Goal: Task Accomplishment & Management: Use online tool/utility

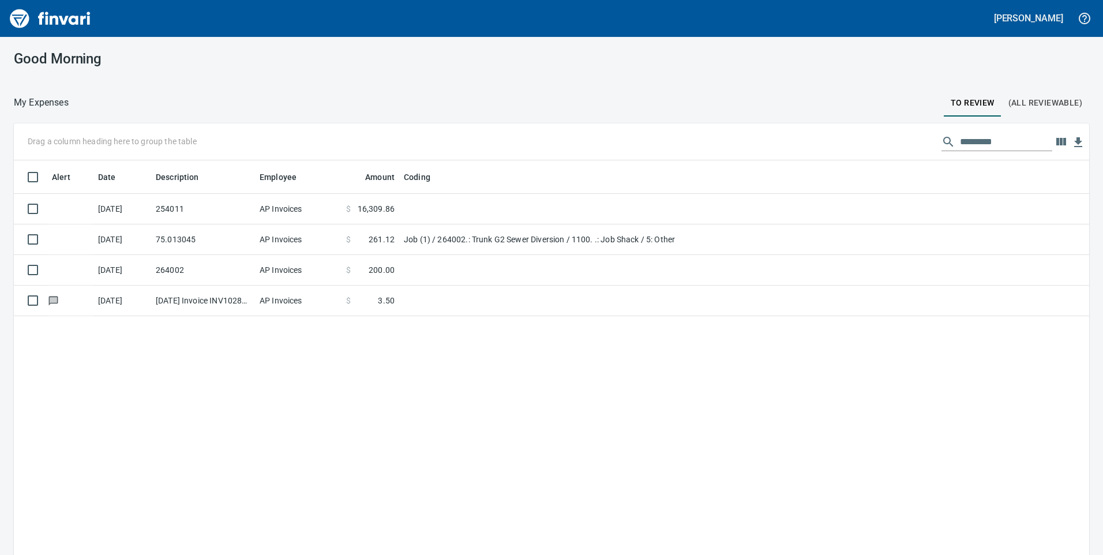
scroll to position [420, 1058]
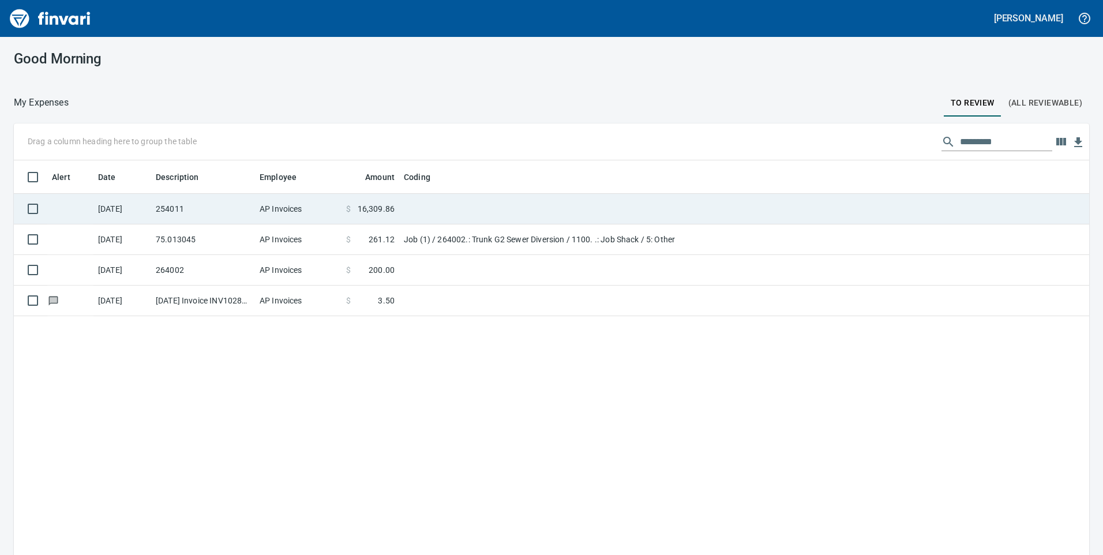
click at [362, 211] on span "16,309.86" at bounding box center [376, 209] width 37 height 12
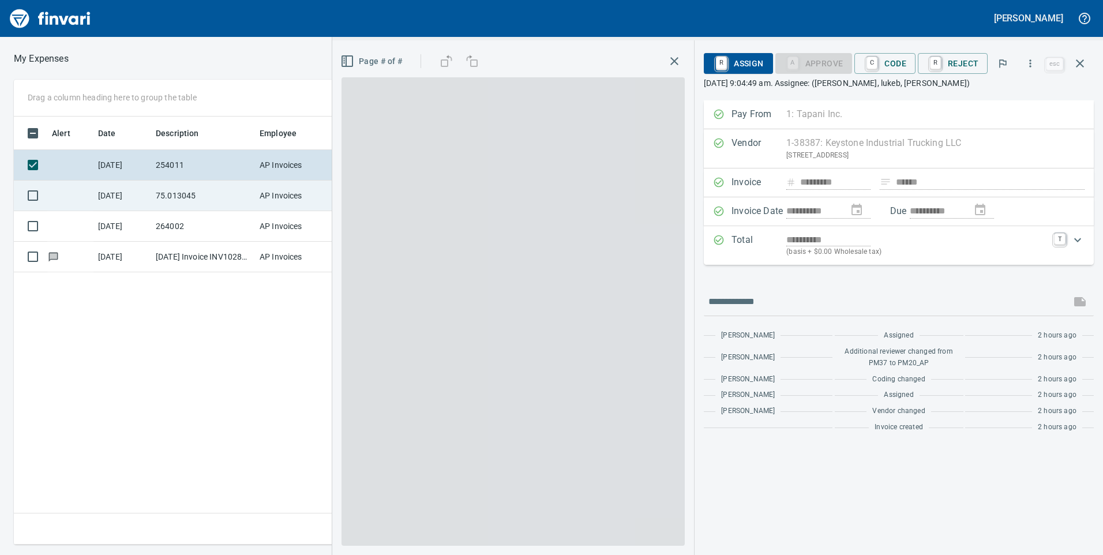
scroll to position [420, 778]
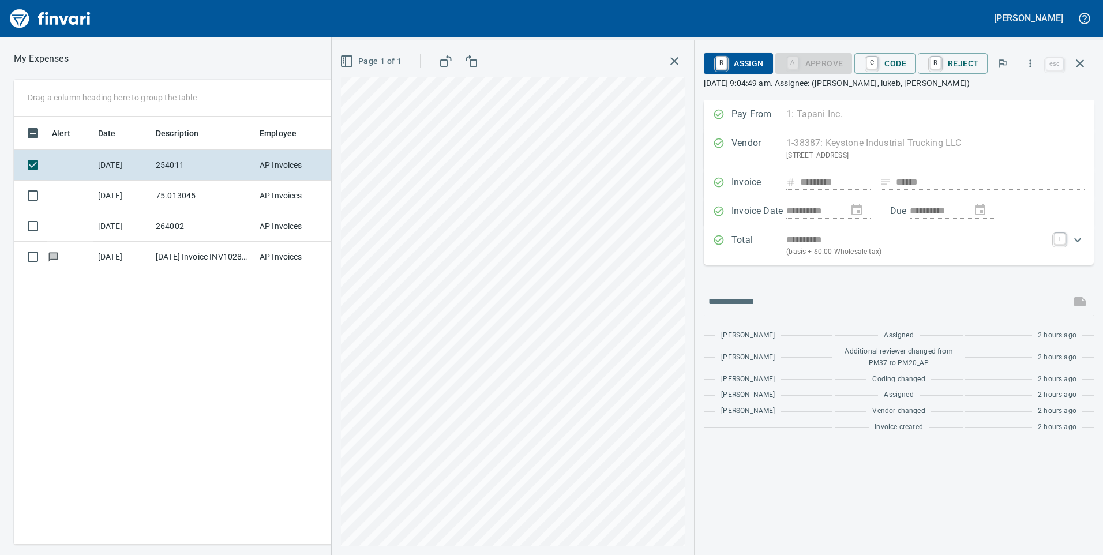
click at [895, 53] on div "R Assign A Approve C Code R Reject" at bounding box center [873, 63] width 339 height 25
click at [907, 63] on span "C Code" at bounding box center [885, 64] width 43 height 20
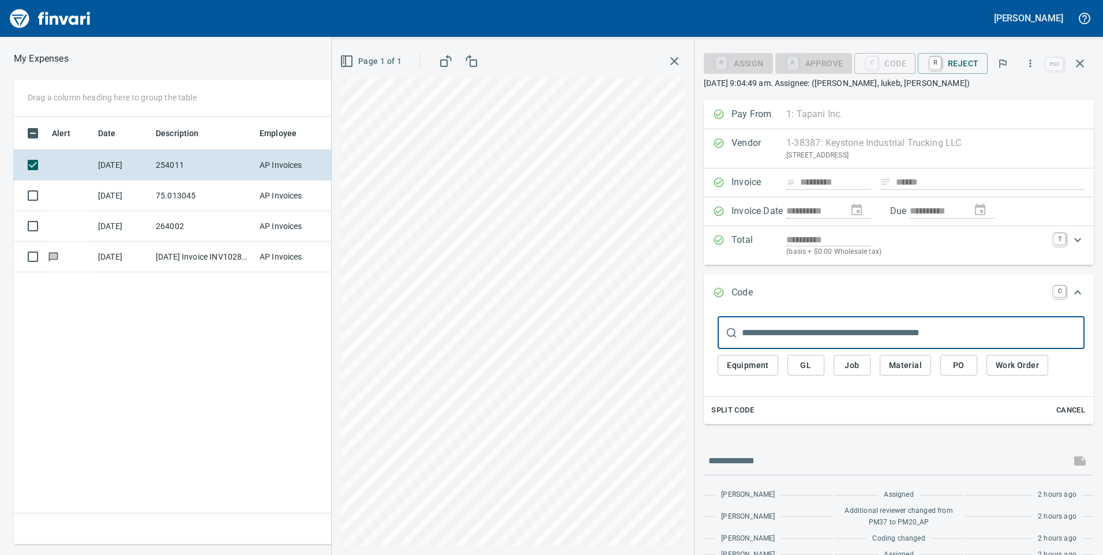
click at [857, 362] on span "Job" at bounding box center [852, 365] width 18 height 14
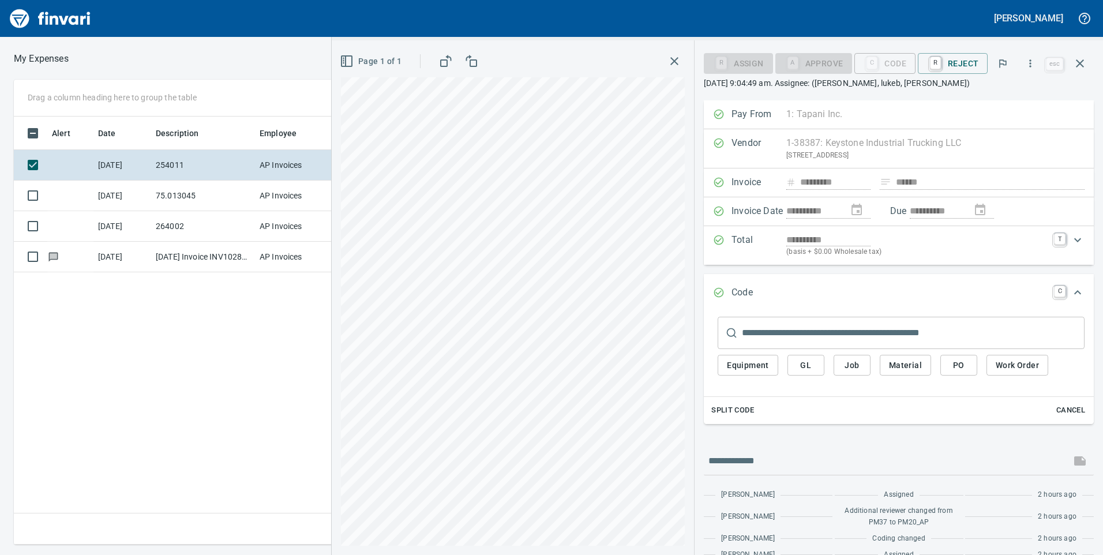
click at [851, 370] on span "Job" at bounding box center [852, 365] width 18 height 14
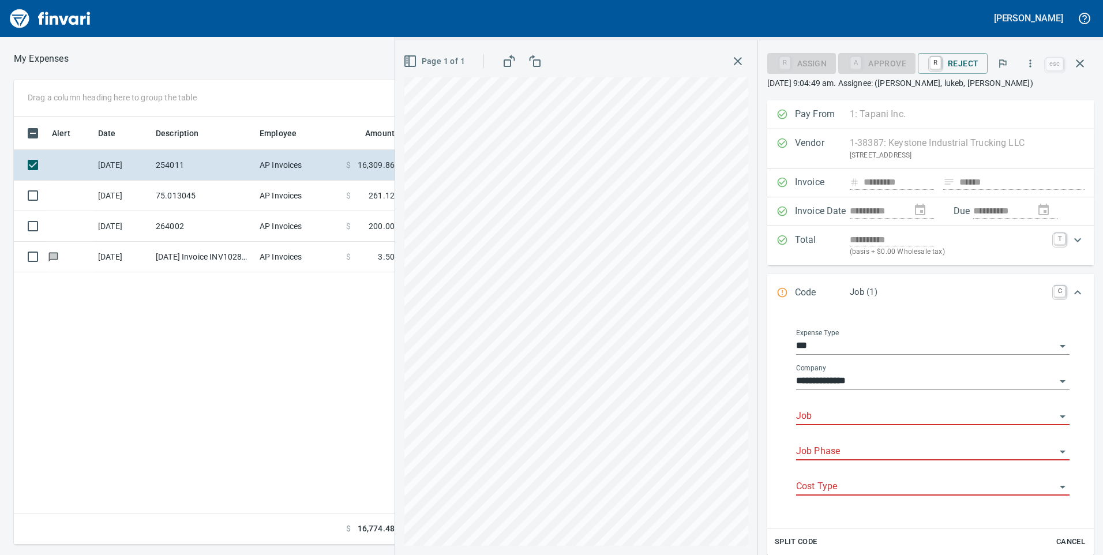
click at [878, 418] on input "Job" at bounding box center [926, 417] width 260 height 16
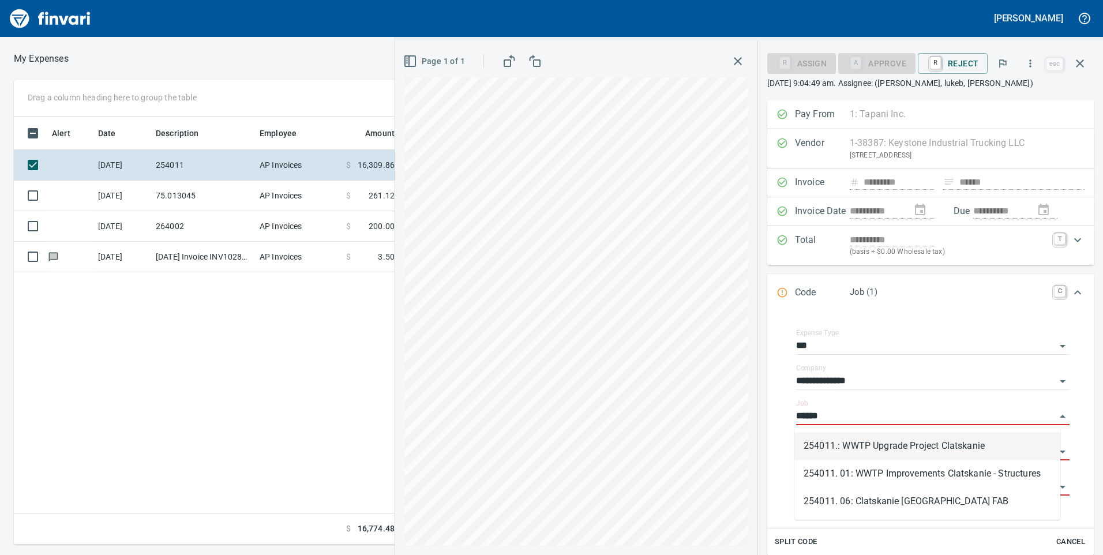
click at [952, 456] on li "254011.: WWTP Upgrade Project Clatskanie" at bounding box center [928, 446] width 266 height 28
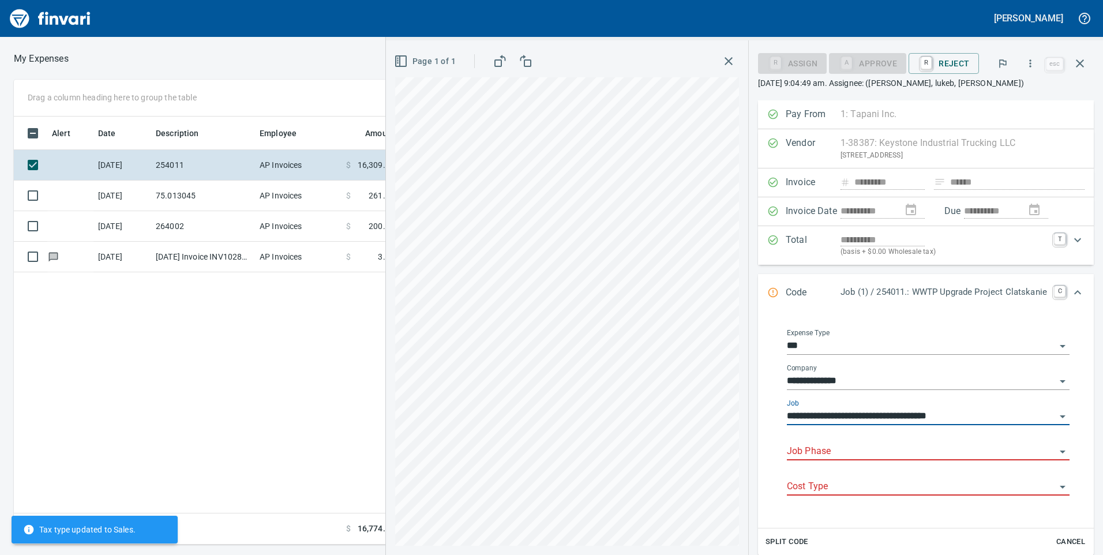
type input "**********"
click at [951, 456] on input "Job Phase" at bounding box center [921, 452] width 269 height 16
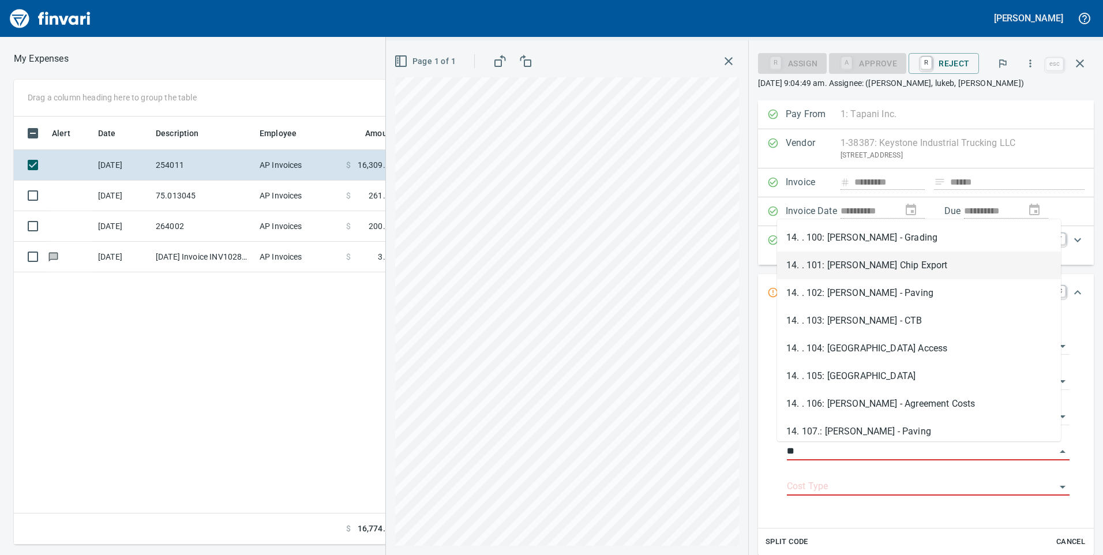
click at [904, 264] on li "14. . 101: [PERSON_NAME] Chip Export" at bounding box center [919, 266] width 284 height 28
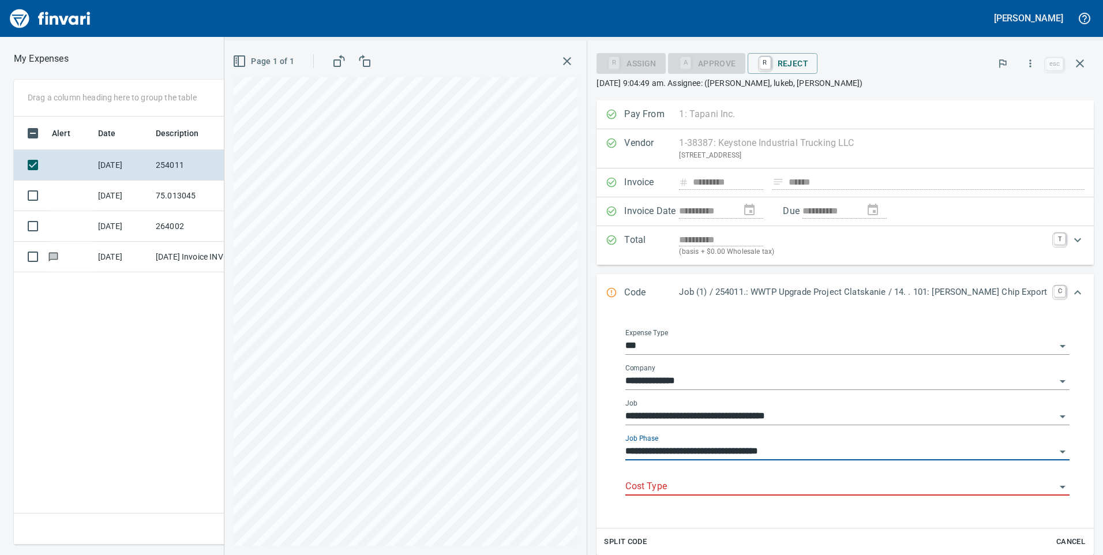
type input "**********"
click at [833, 487] on input "Cost Type" at bounding box center [841, 487] width 430 height 16
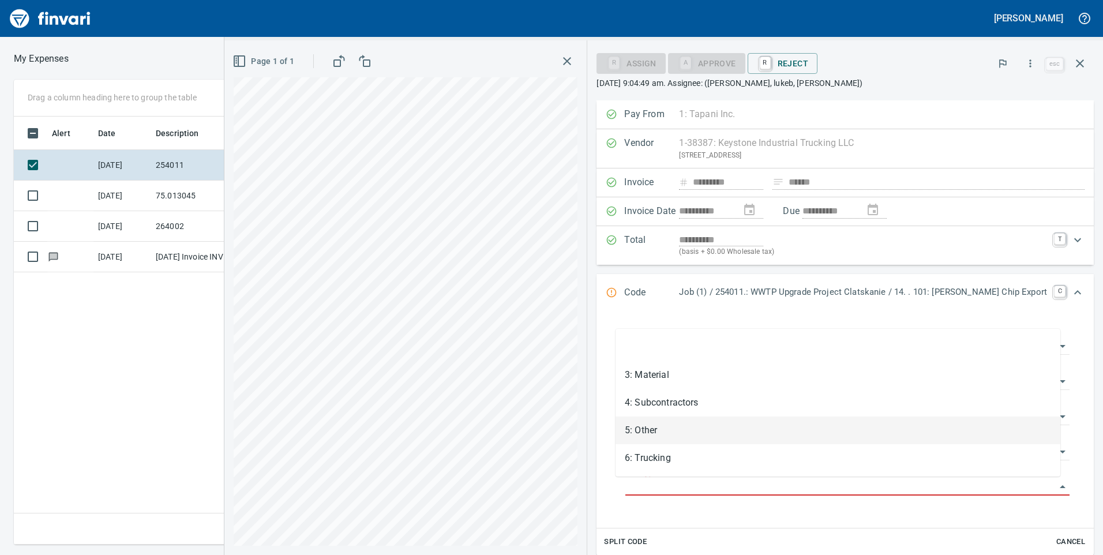
click at [574, 452] on div "Page 1 of 1" at bounding box center [405, 297] width 362 height 515
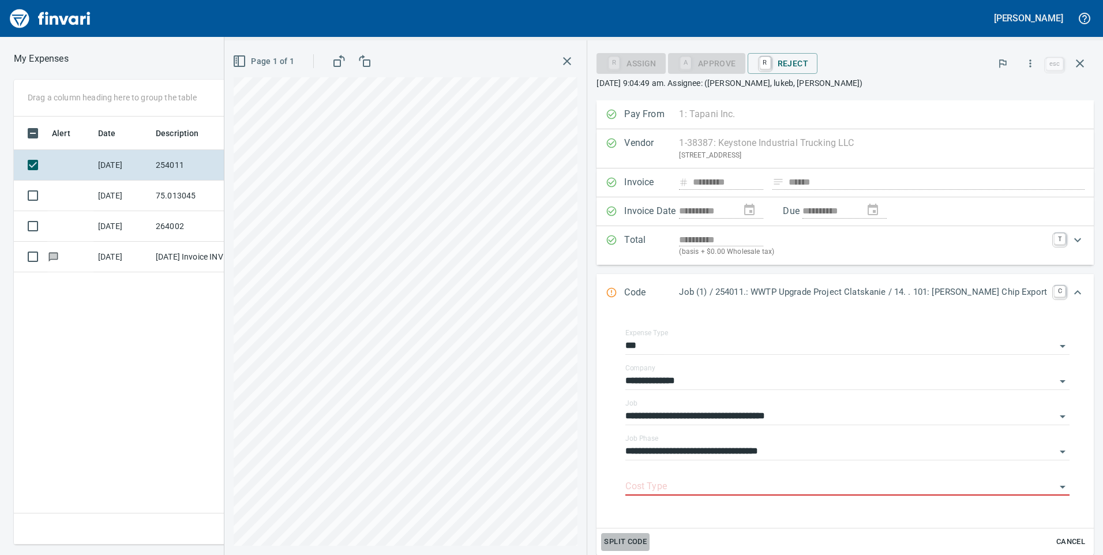
click at [604, 539] on span "Split Code" at bounding box center [625, 542] width 43 height 13
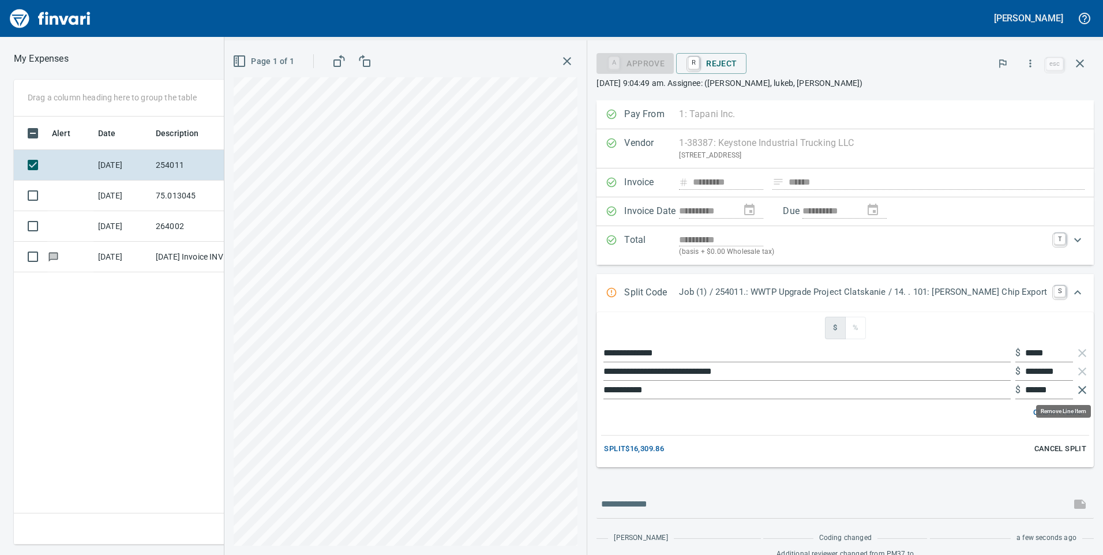
click at [1076, 390] on icon "button" at bounding box center [1083, 390] width 14 height 14
click at [1076, 352] on icon "button" at bounding box center [1083, 353] width 14 height 14
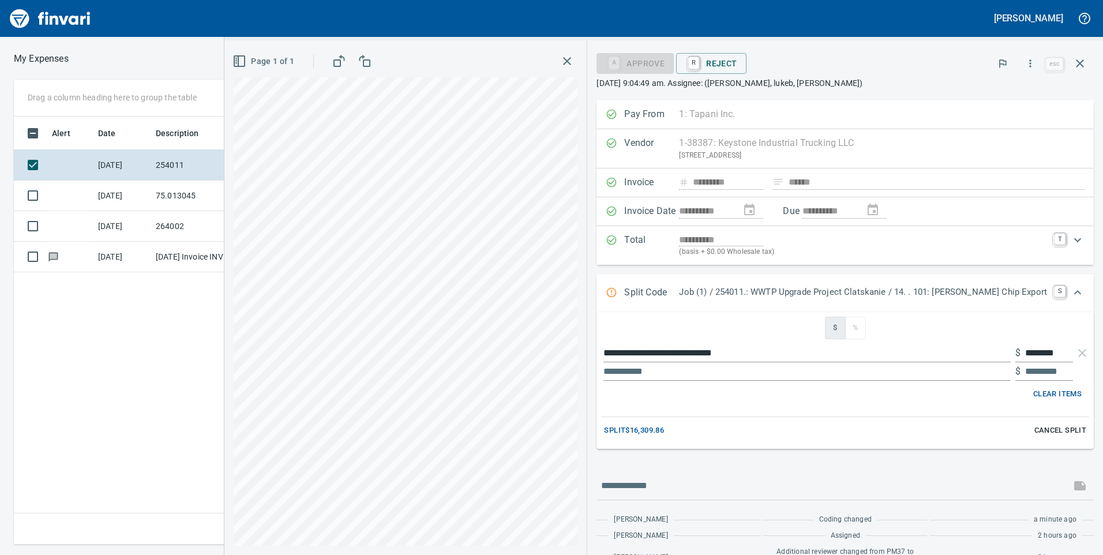
click at [631, 428] on span "Split $16,309.86" at bounding box center [634, 430] width 60 height 13
type input "*********"
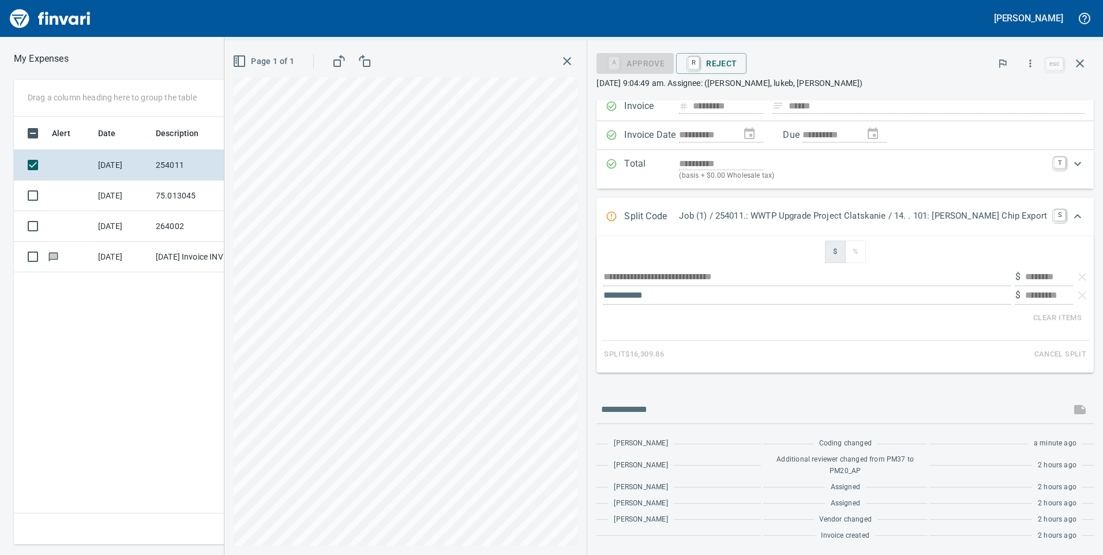
click at [982, 189] on div "**********" at bounding box center [845, 169] width 497 height 39
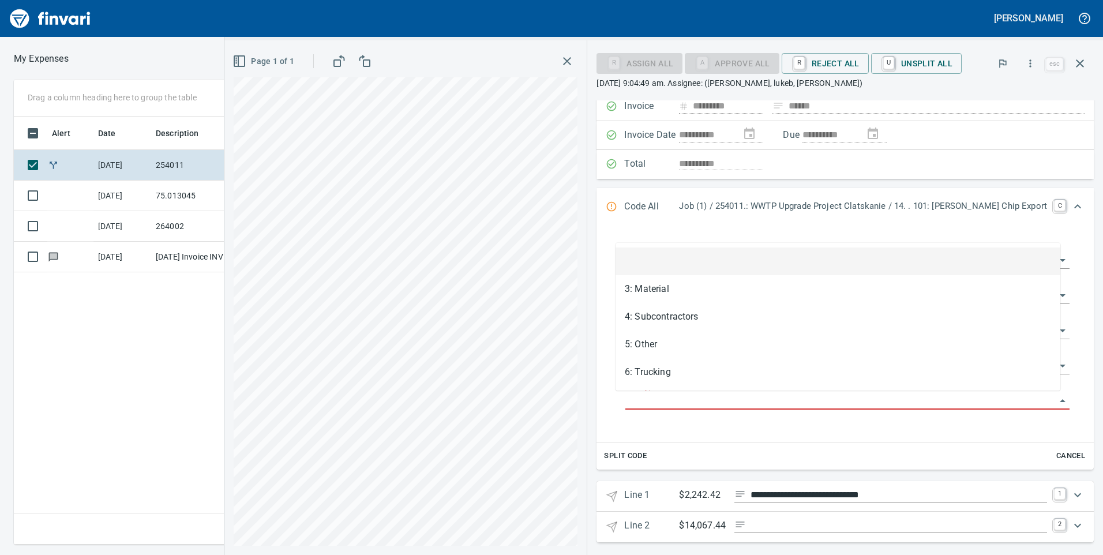
click at [762, 402] on input "Cost Type" at bounding box center [841, 401] width 430 height 16
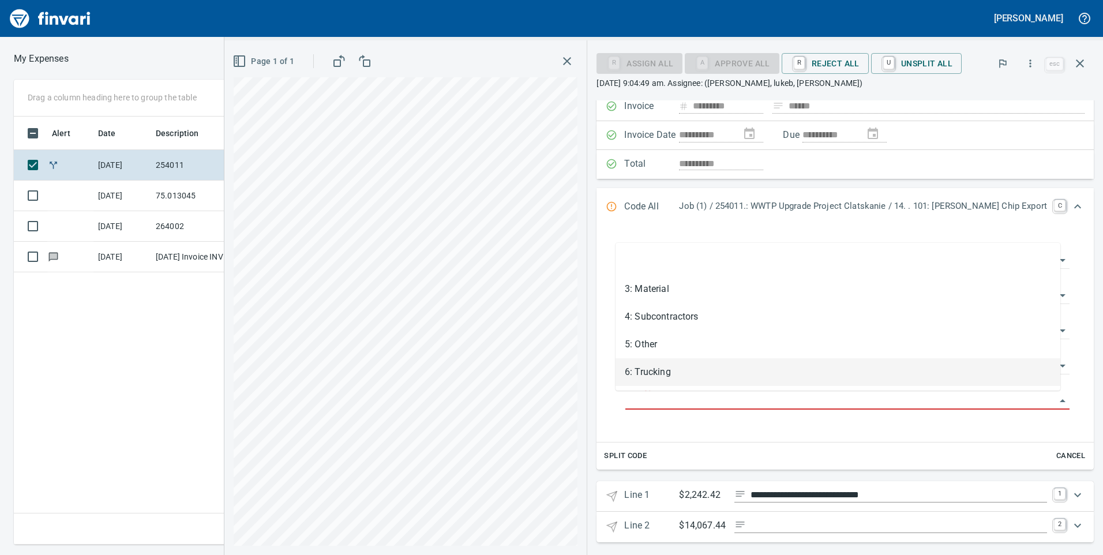
click at [695, 374] on li "6: Trucking" at bounding box center [838, 372] width 445 height 28
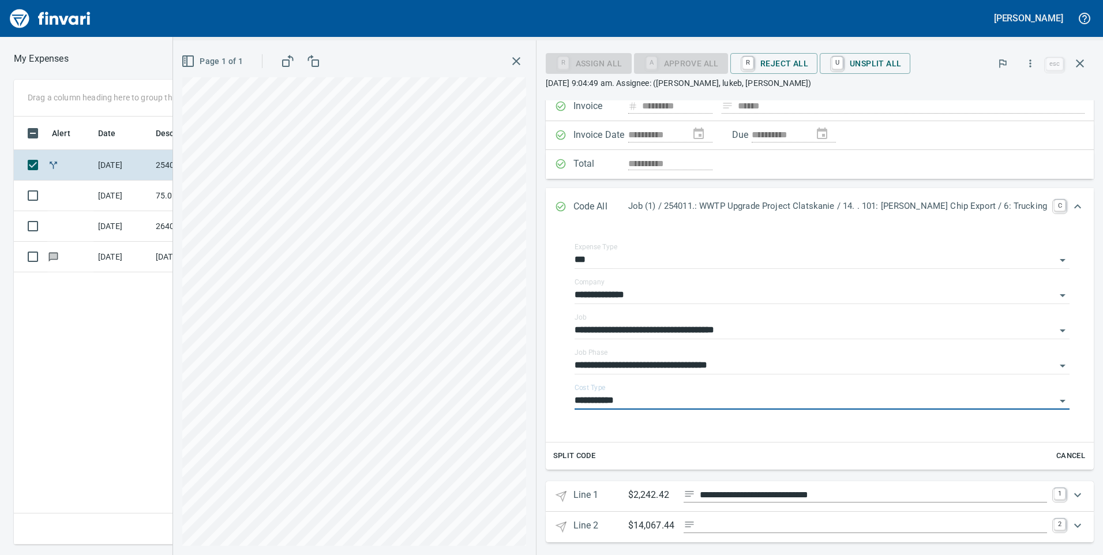
type input "**********"
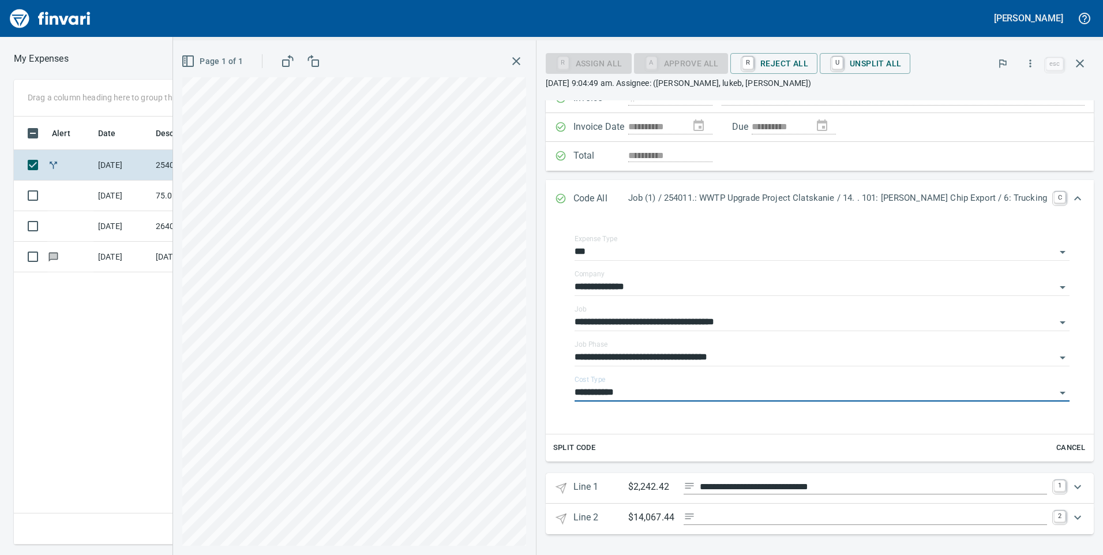
click at [713, 516] on input "Expand" at bounding box center [874, 518] width 348 height 14
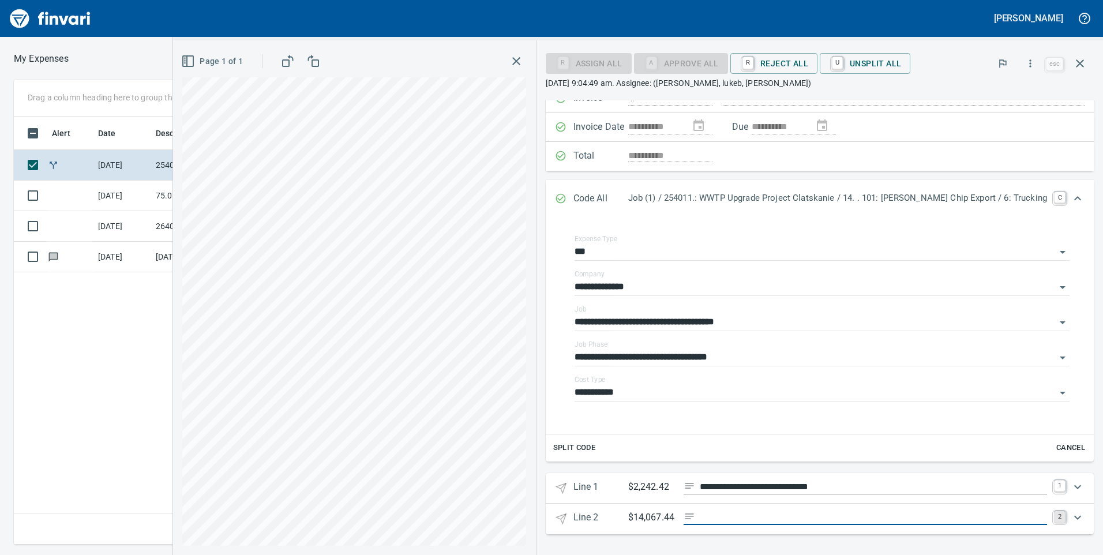
click at [1055, 511] on link "2" at bounding box center [1060, 517] width 12 height 12
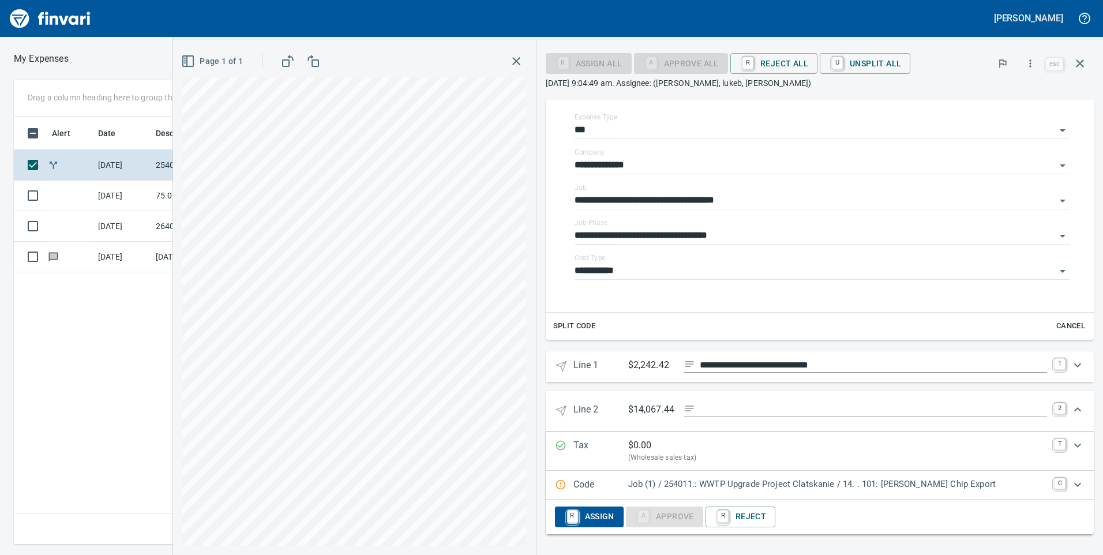
click at [702, 456] on p "(Wholesale sales tax)" at bounding box center [838, 458] width 420 height 12
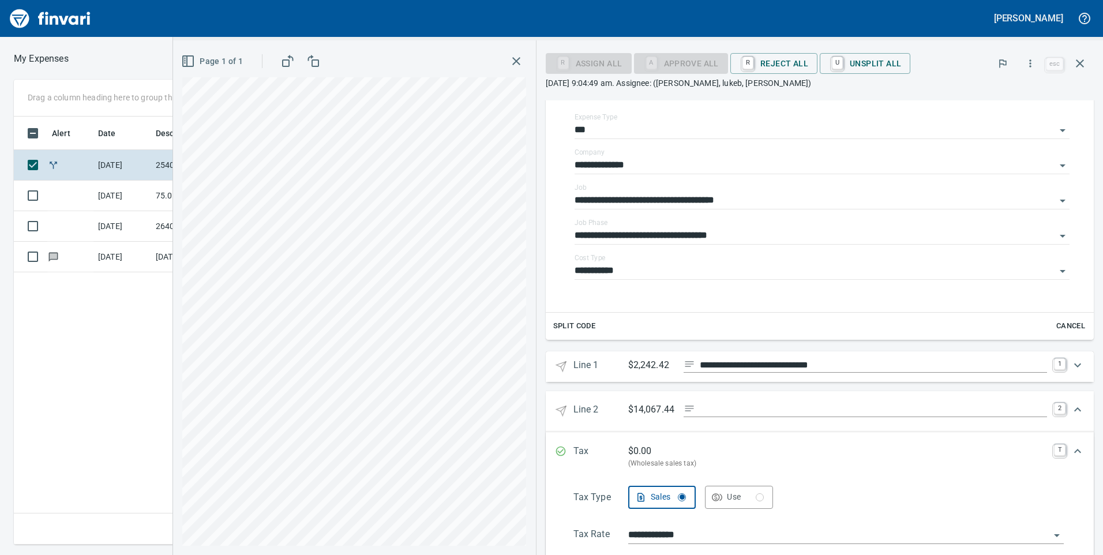
scroll to position [355, 0]
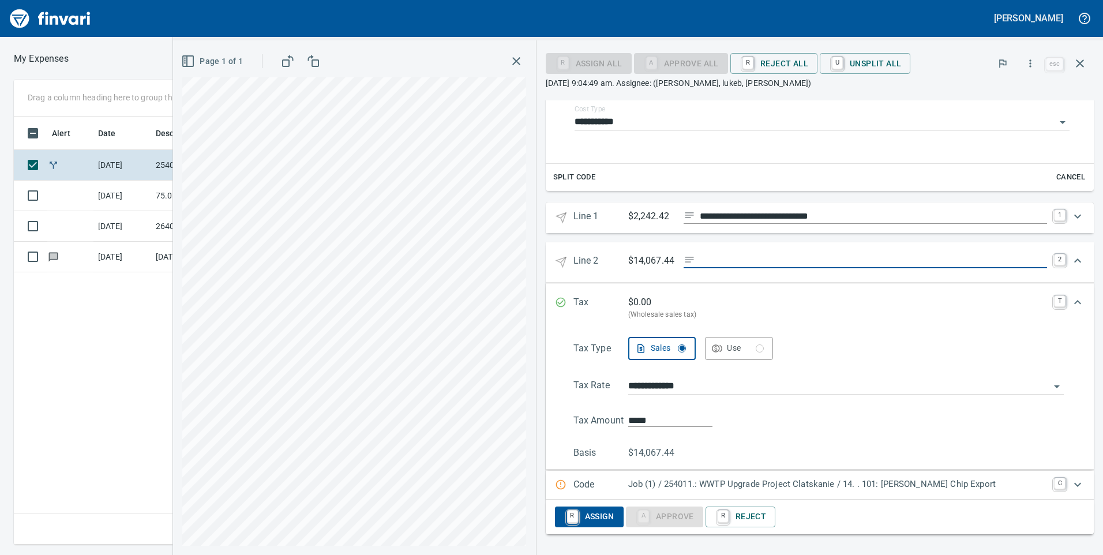
click at [706, 261] on input "Expand" at bounding box center [874, 261] width 348 height 14
click at [586, 512] on span "R Assign" at bounding box center [589, 517] width 50 height 20
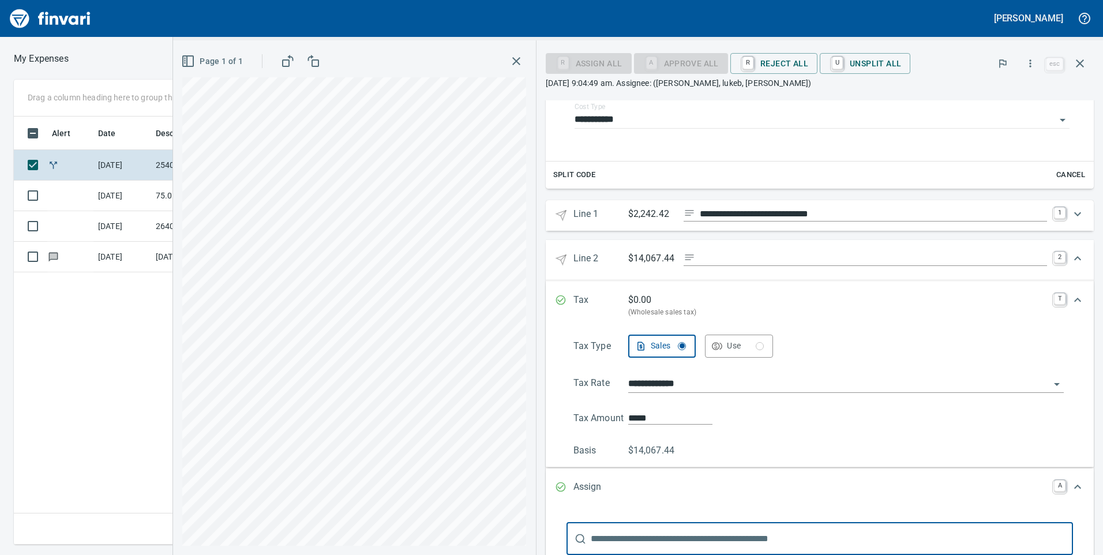
scroll to position [469, 0]
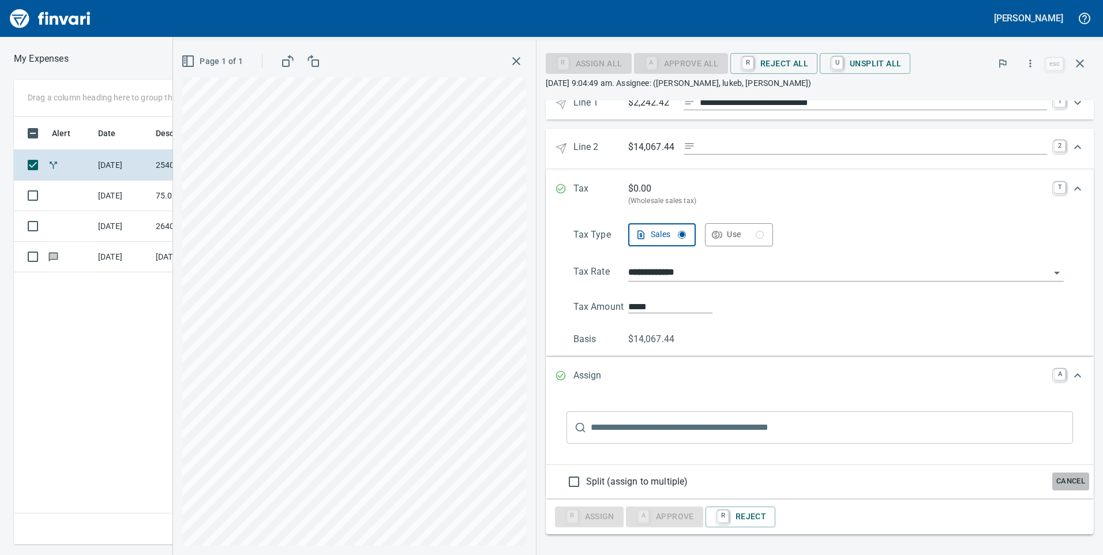
click at [1062, 475] on span "Cancel" at bounding box center [1070, 481] width 31 height 13
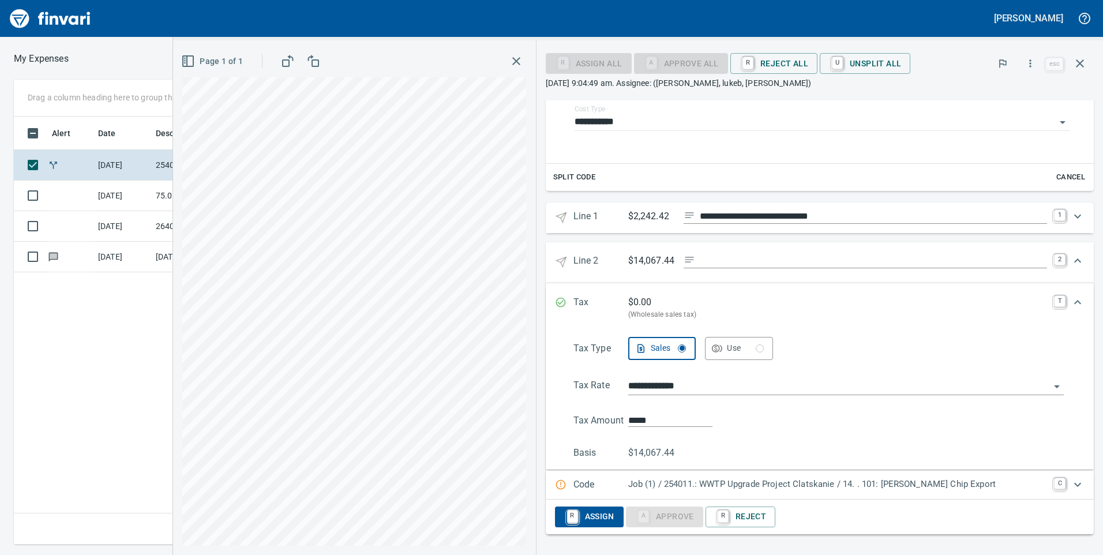
click at [581, 482] on p "Code" at bounding box center [601, 485] width 55 height 15
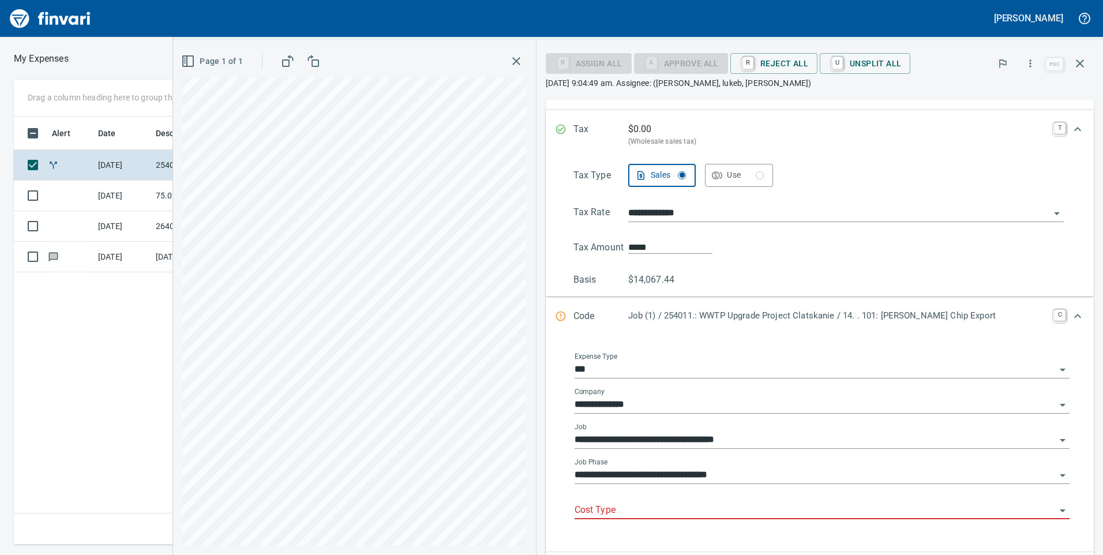
scroll to position [608, 0]
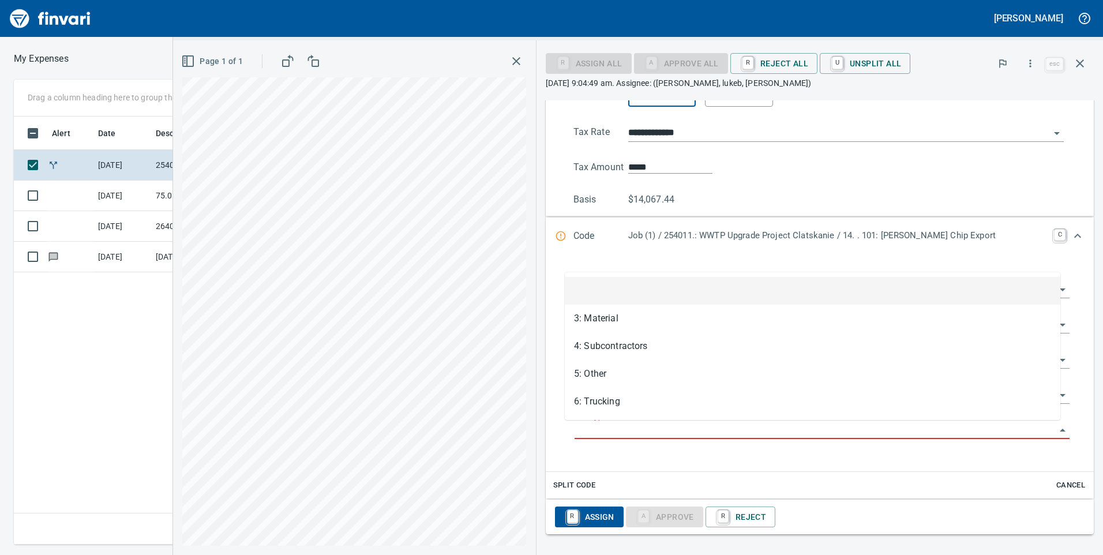
click at [701, 433] on input "Cost Type" at bounding box center [816, 430] width 482 height 16
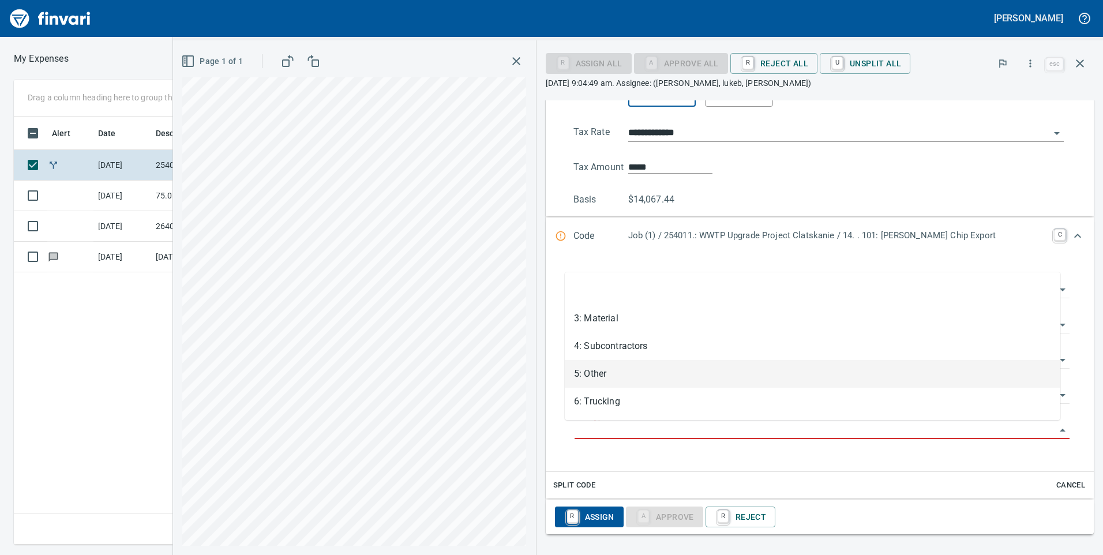
click at [652, 377] on li "5: Other" at bounding box center [813, 374] width 496 height 28
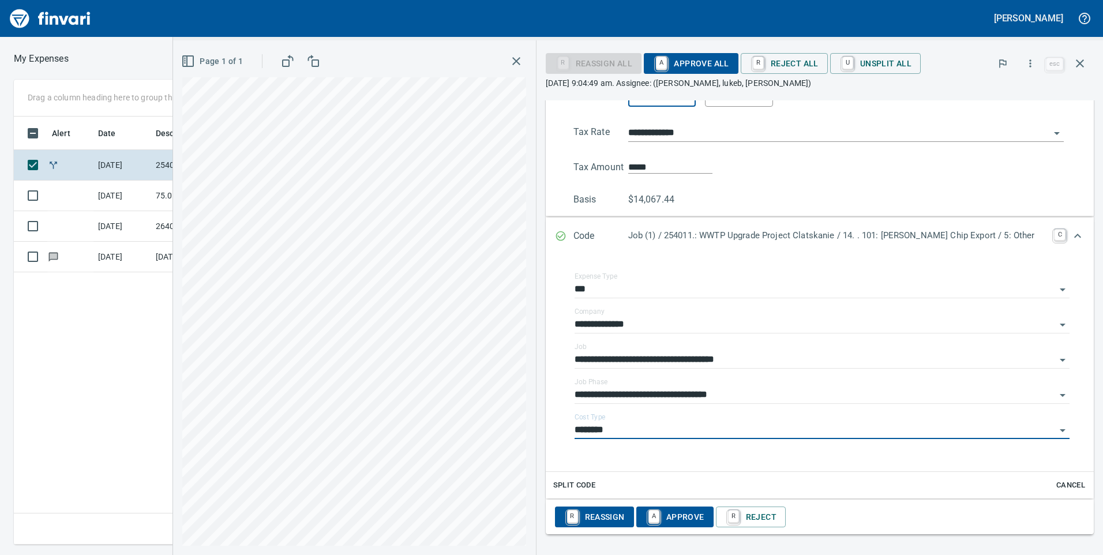
type input "********"
click at [115, 258] on td "[DATE]" at bounding box center [122, 257] width 58 height 31
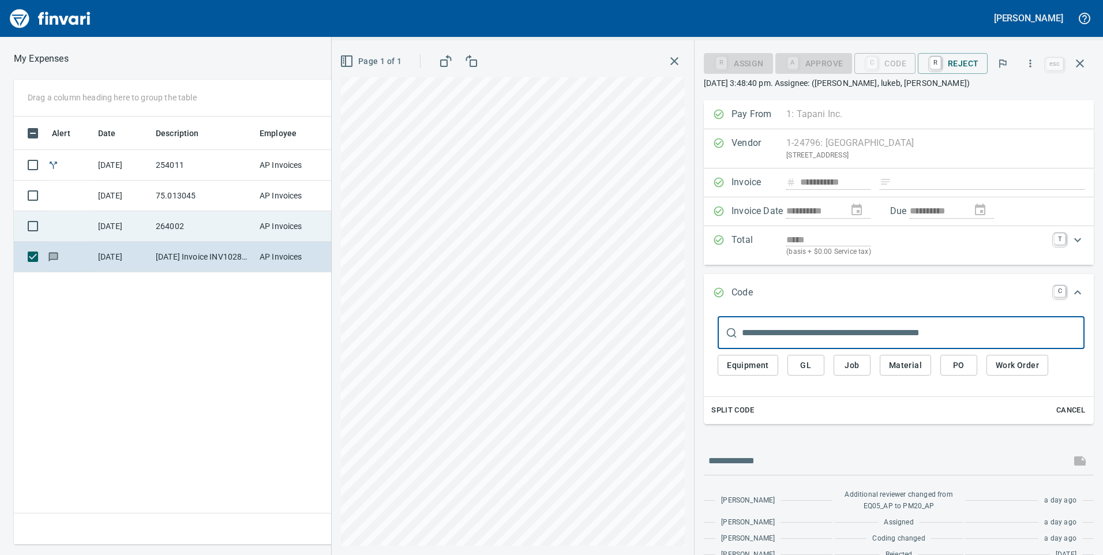
click at [259, 231] on td "AP Invoices" at bounding box center [298, 226] width 87 height 31
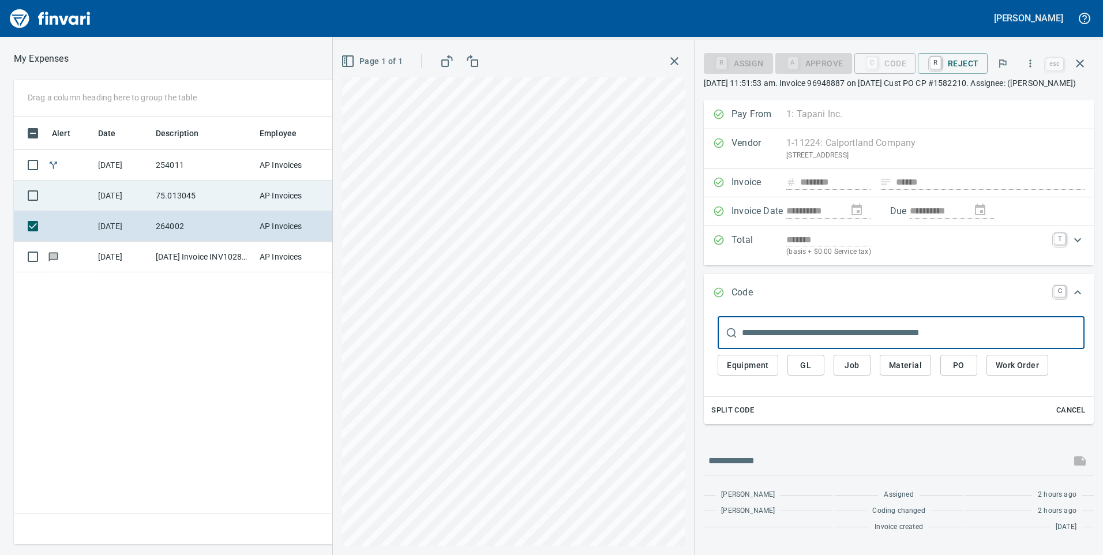
click at [264, 192] on td "AP Invoices" at bounding box center [298, 196] width 87 height 31
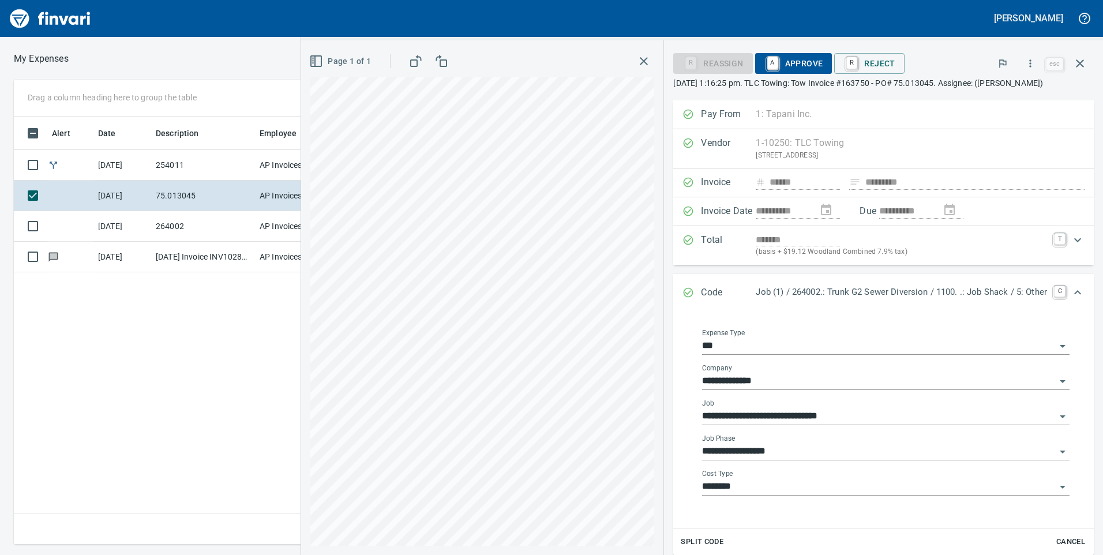
scroll to position [139, 0]
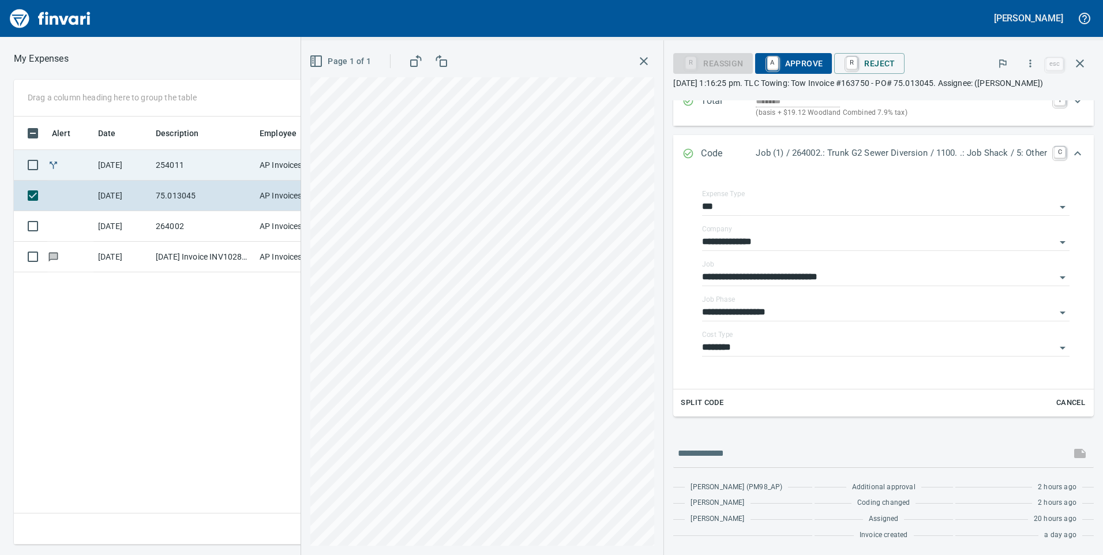
click at [152, 163] on td "254011" at bounding box center [203, 165] width 104 height 31
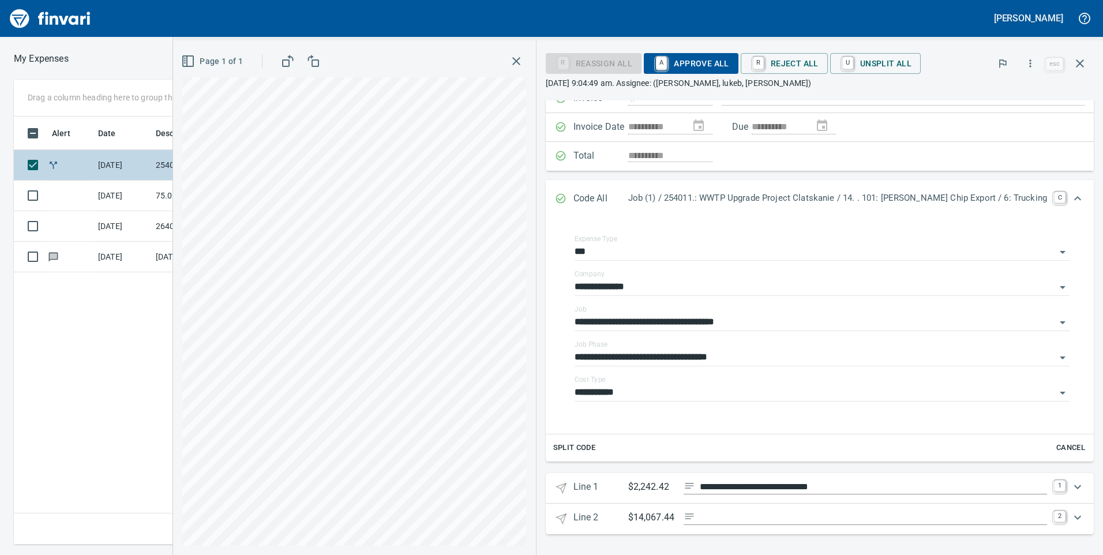
scroll to position [84, 0]
click at [130, 200] on td "[DATE]" at bounding box center [122, 196] width 58 height 31
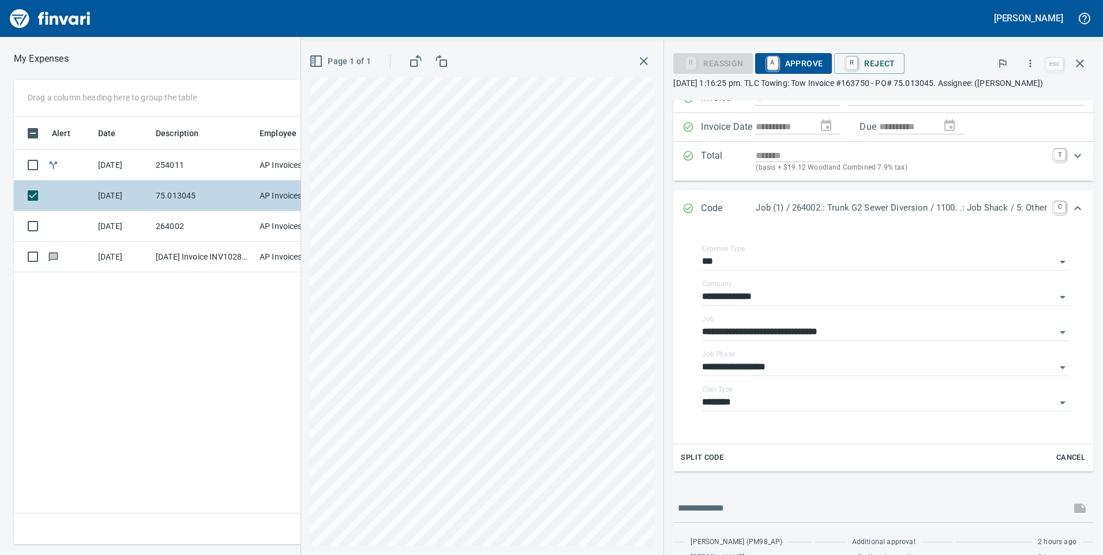
scroll to position [139, 0]
